Goal: Find contact information: Find contact information

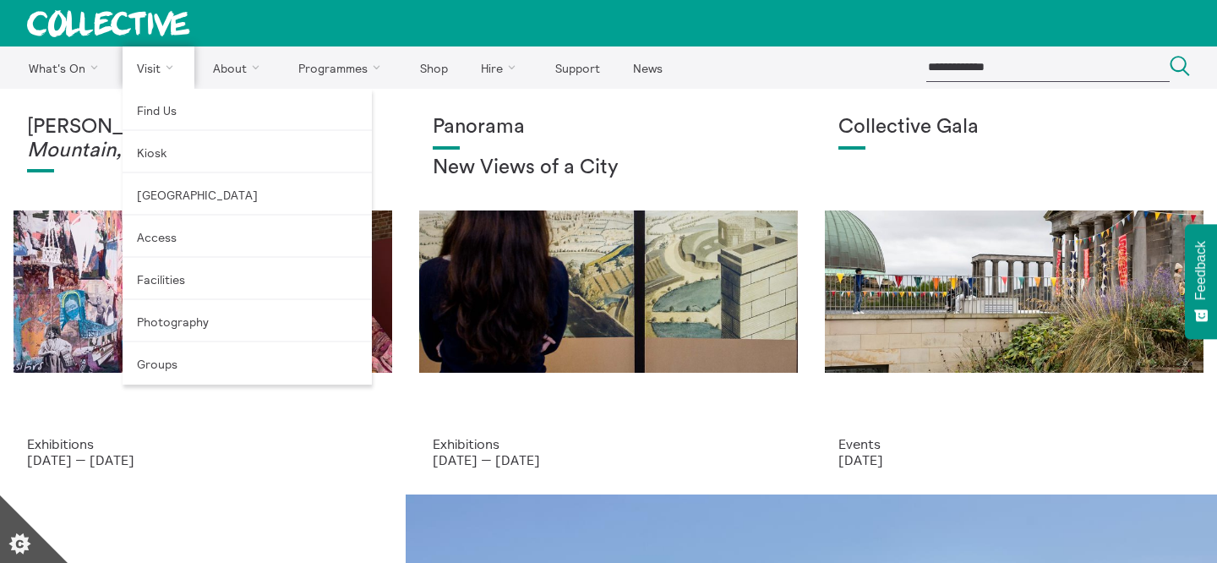
click at [168, 73] on link "Visit" at bounding box center [159, 67] width 73 height 42
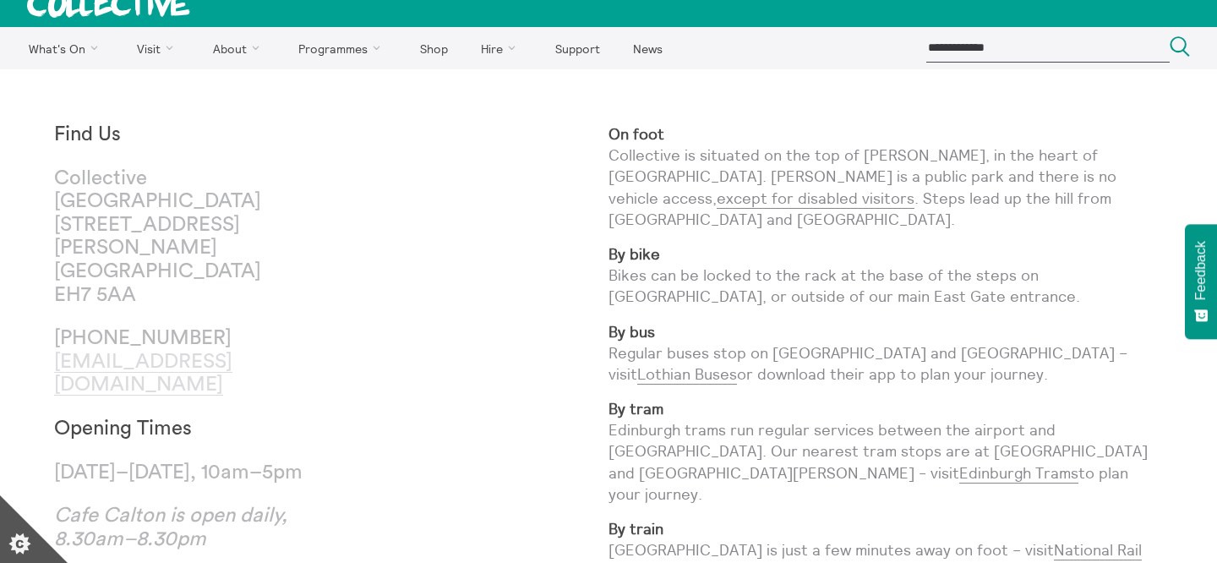
scroll to position [20, 0]
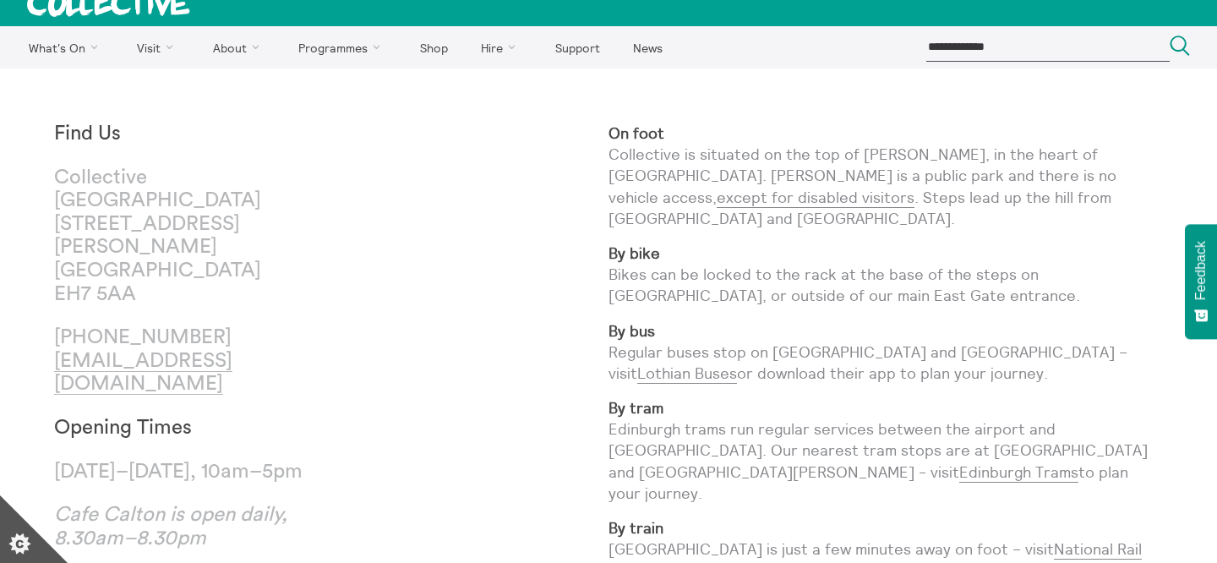
drag, startPoint x: 118, startPoint y: 308, endPoint x: 302, endPoint y: 308, distance: 183.4
click at [302, 326] on p "+44 (0)131 556 1264 mail@collective-edinburgh.art" at bounding box center [192, 361] width 277 height 70
copy p "131 556 1264"
